Goal: Register for event/course

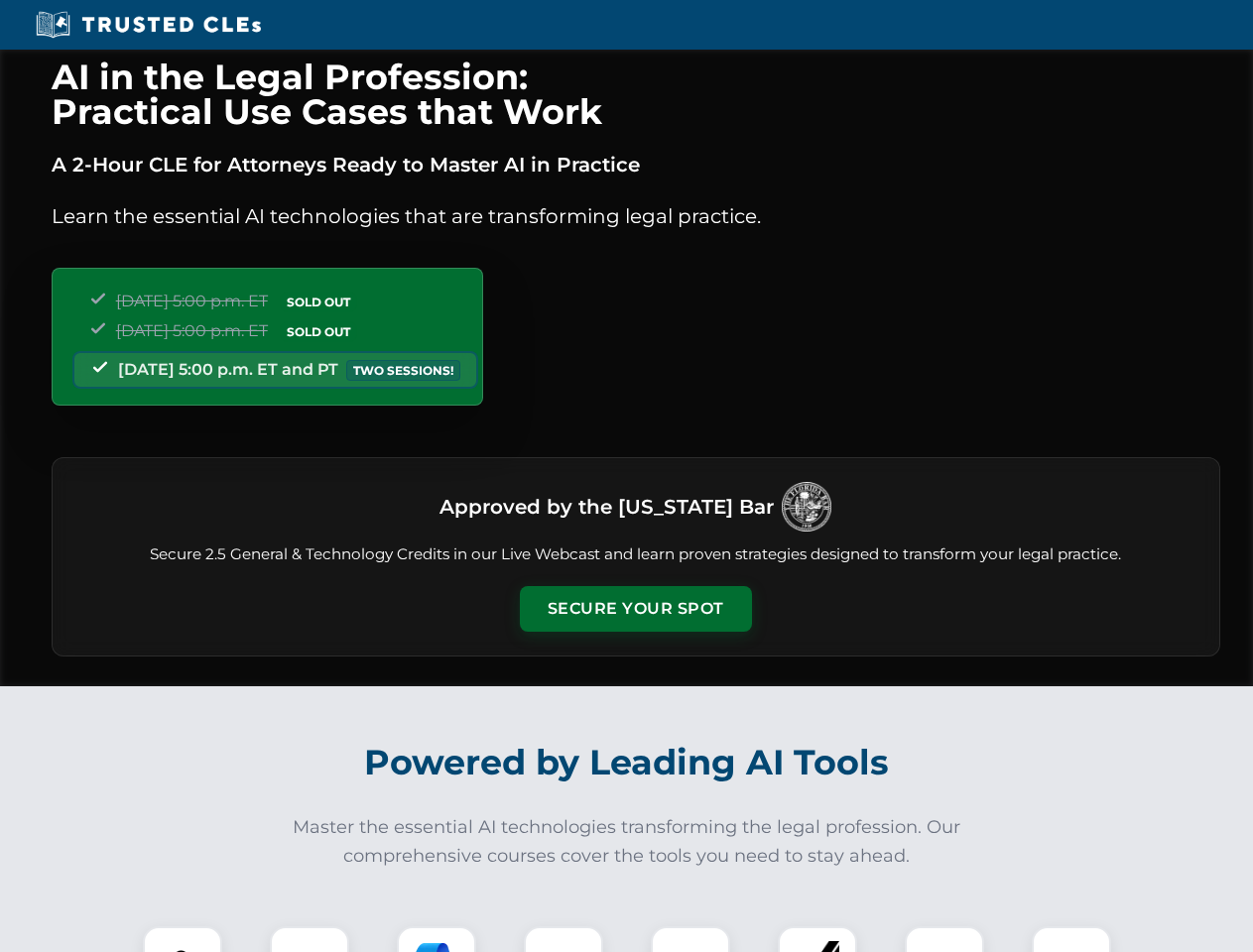
click at [635, 609] on button "Secure Your Spot" at bounding box center [635, 609] width 232 height 46
click at [182, 939] on img at bounding box center [182, 966] width 58 height 58
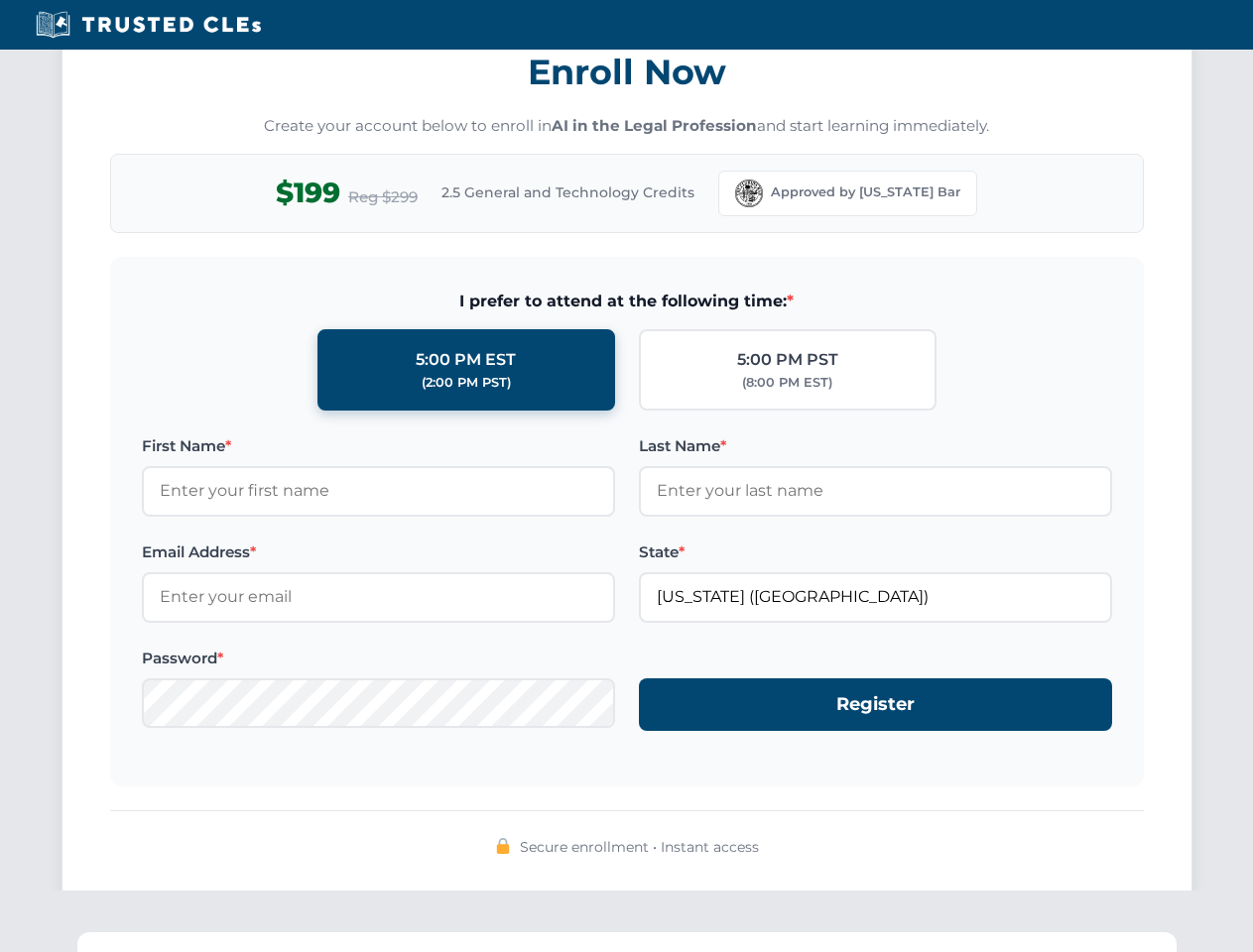
scroll to position [1947, 0]
